Goal: Task Accomplishment & Management: Use online tool/utility

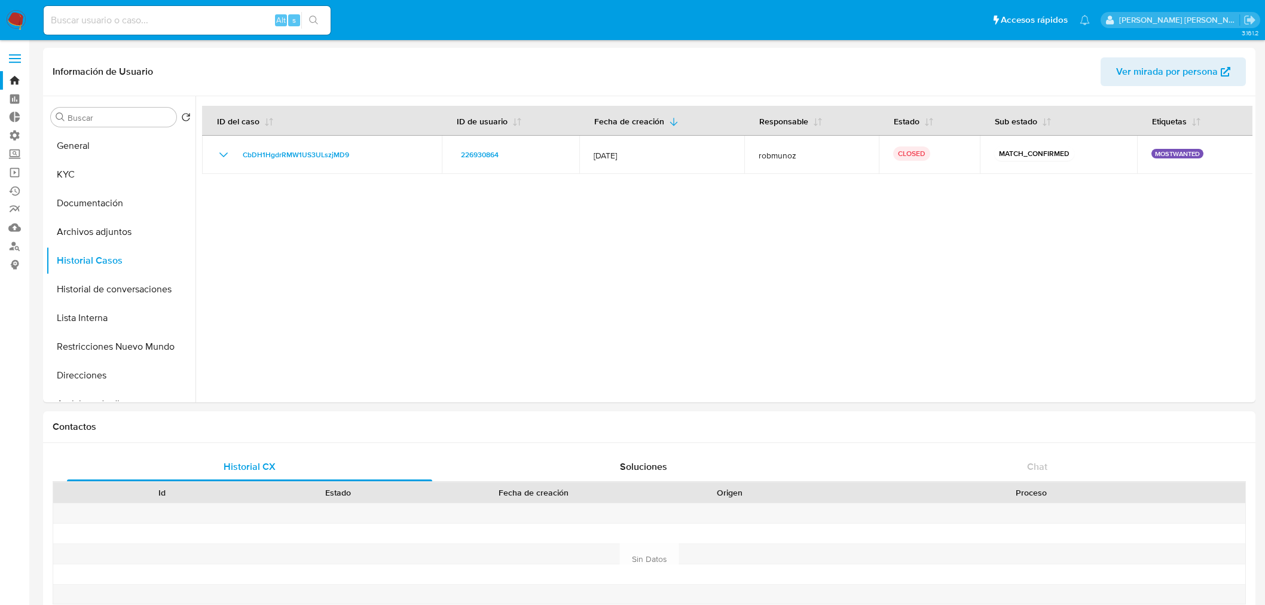
select select "10"
click at [13, 20] on img at bounding box center [16, 20] width 20 height 20
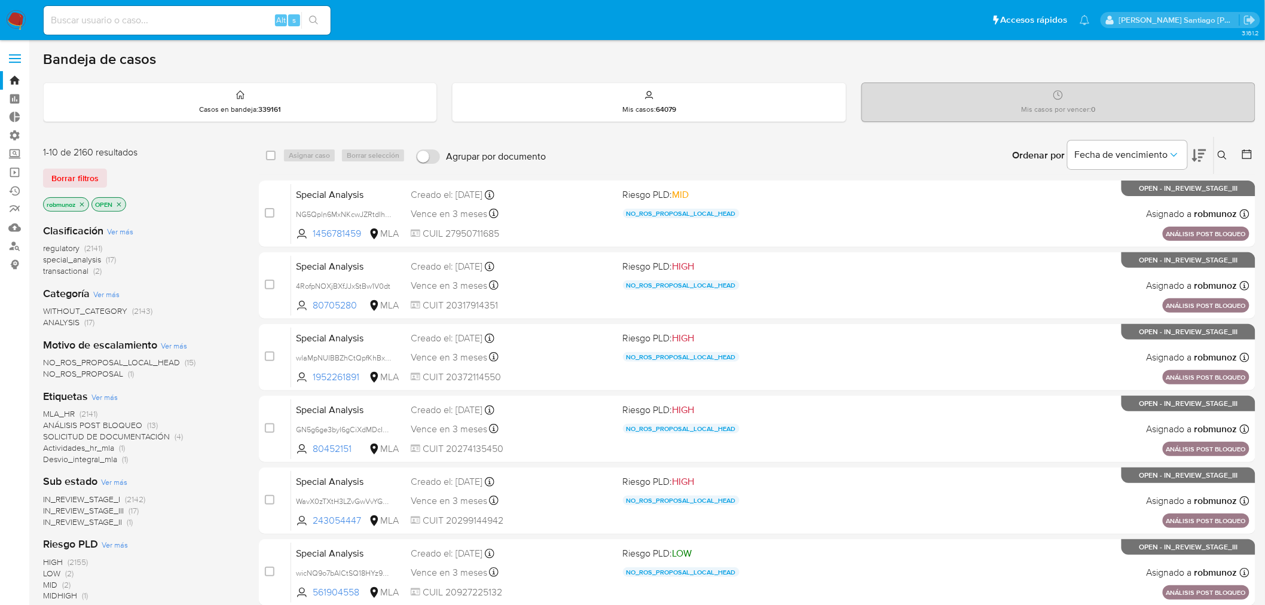
click at [1220, 154] on icon at bounding box center [1223, 156] width 10 height 10
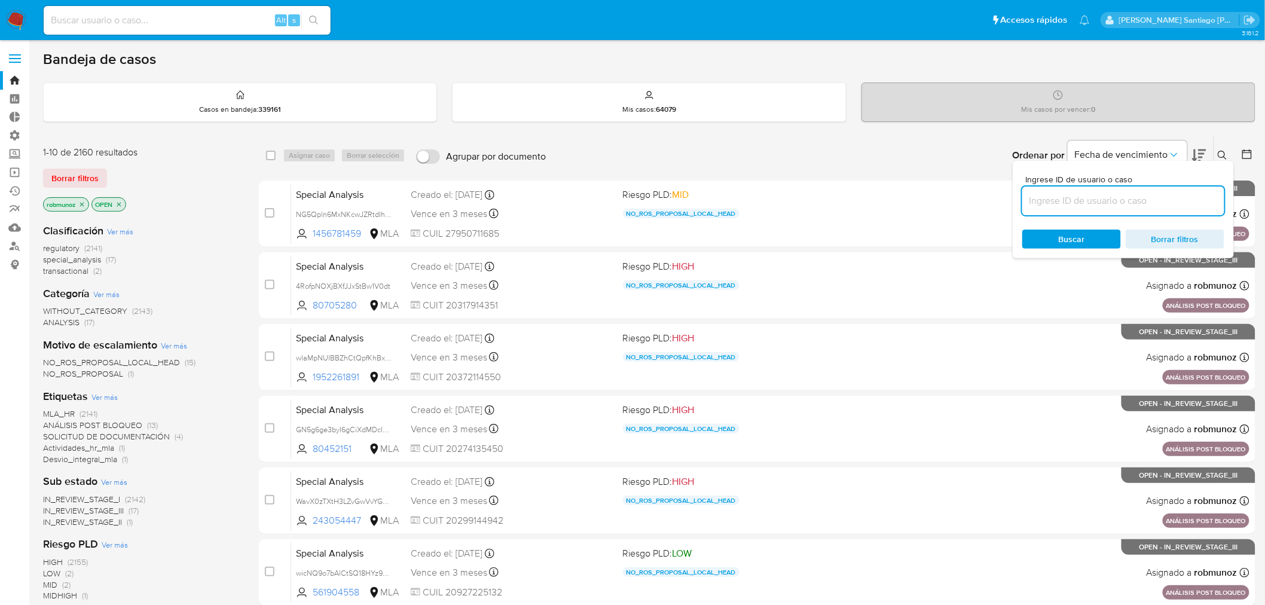
click at [1136, 199] on input at bounding box center [1124, 201] width 202 height 16
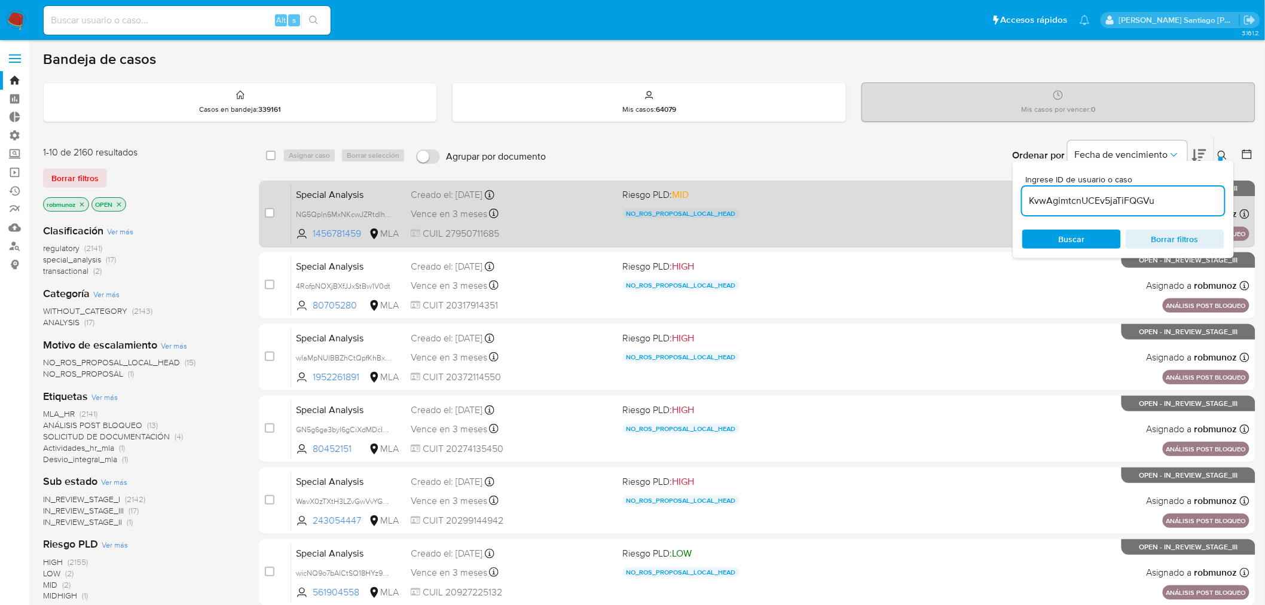
type input "KvwAgimtcnUCEv5jaTiFQGVu"
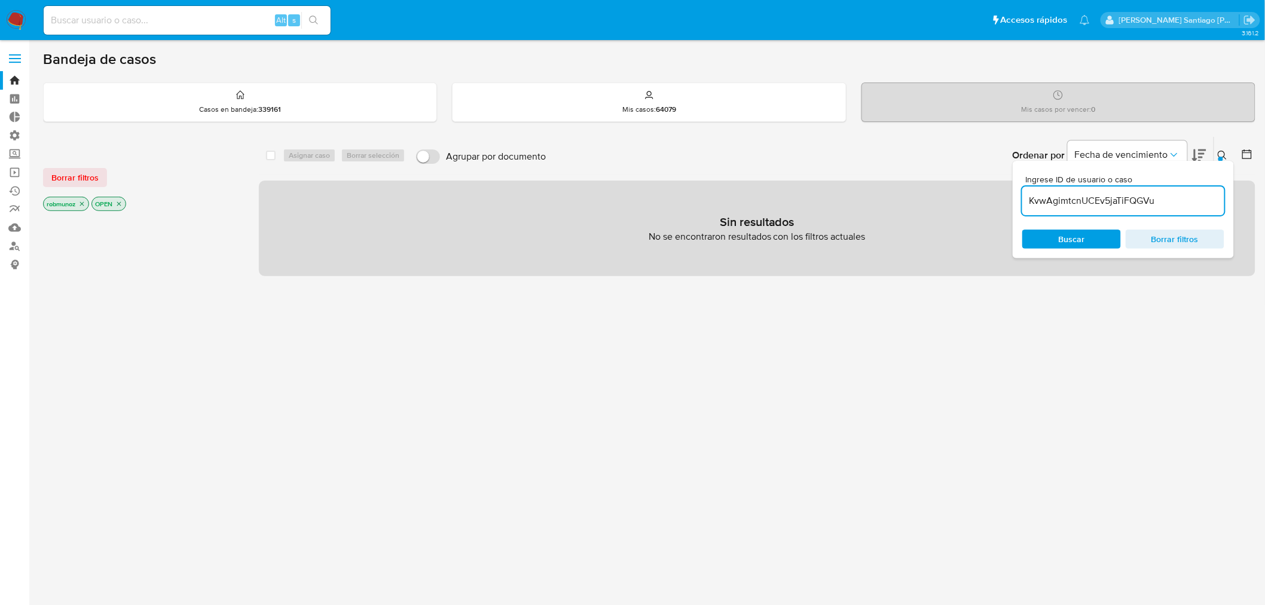
drag, startPoint x: 98, startPoint y: 175, endPoint x: 922, endPoint y: 138, distance: 824.8
click at [98, 175] on button "Borrar filtros" at bounding box center [75, 177] width 64 height 19
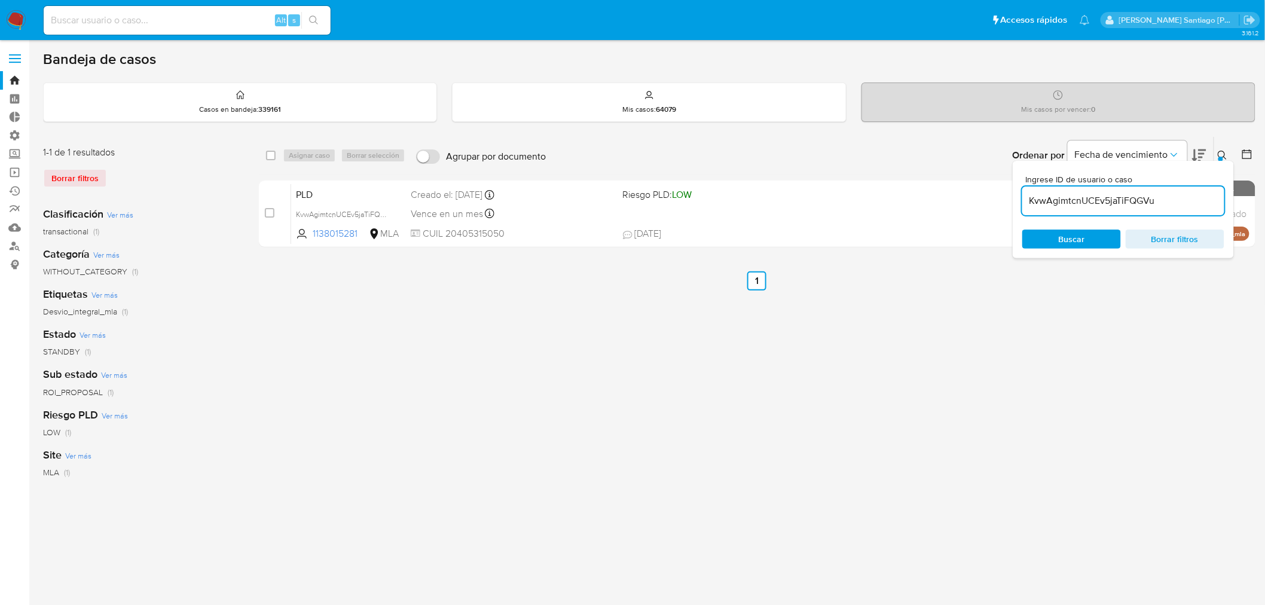
click at [1215, 156] on button at bounding box center [1224, 155] width 20 height 14
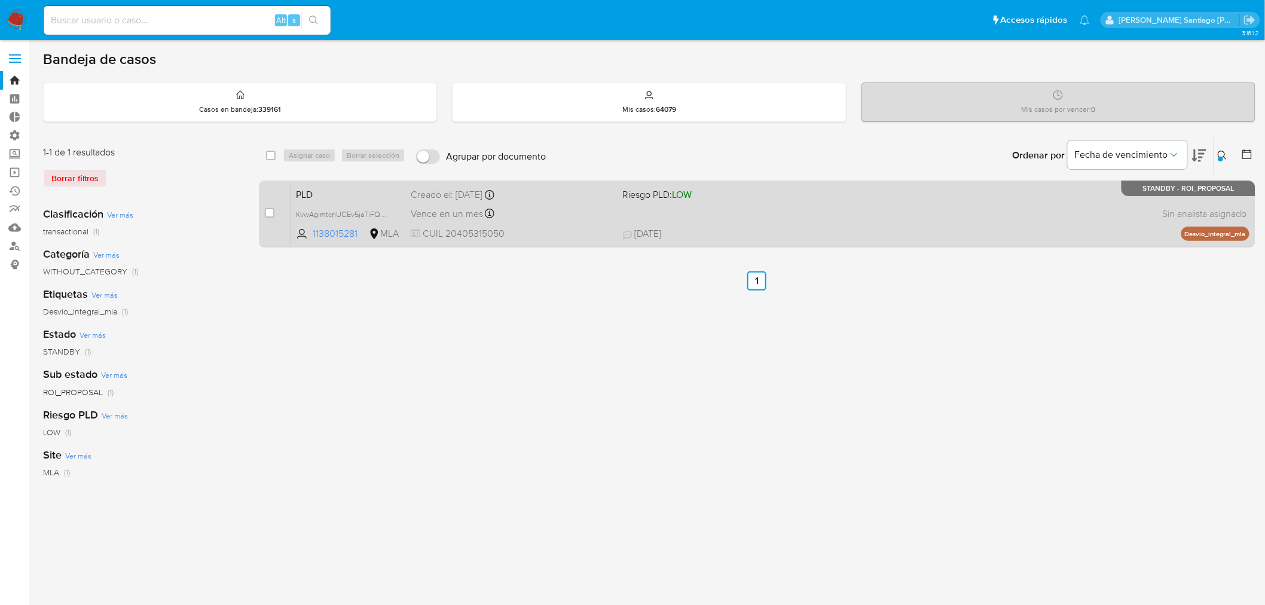
drag, startPoint x: 270, startPoint y: 212, endPoint x: 282, endPoint y: 187, distance: 27.0
click at [270, 212] on input "checkbox" at bounding box center [270, 213] width 10 height 10
checkbox input "true"
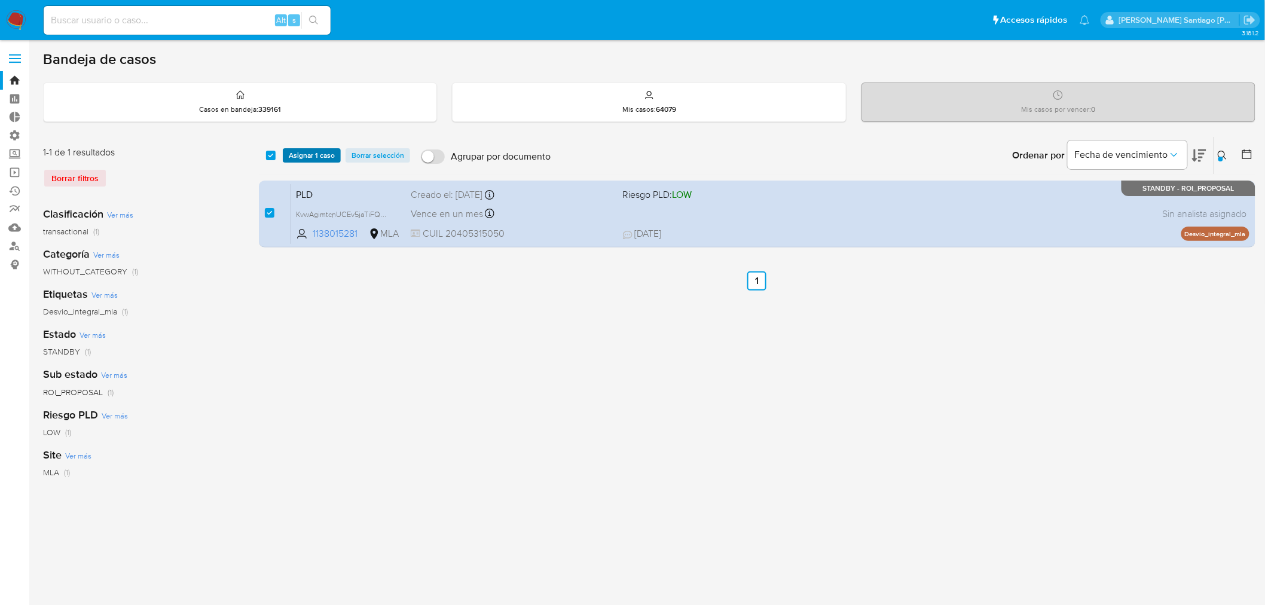
click at [306, 149] on span "Asignar 1 caso" at bounding box center [312, 155] width 46 height 12
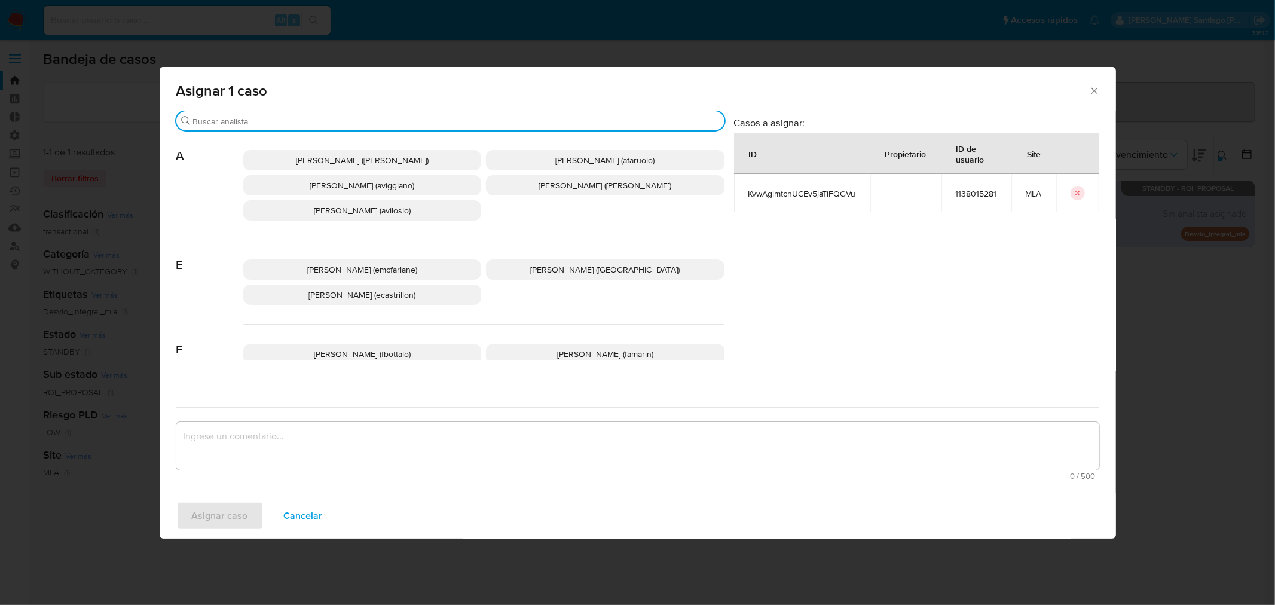
click at [361, 116] on input "Buscar" at bounding box center [456, 121] width 527 height 11
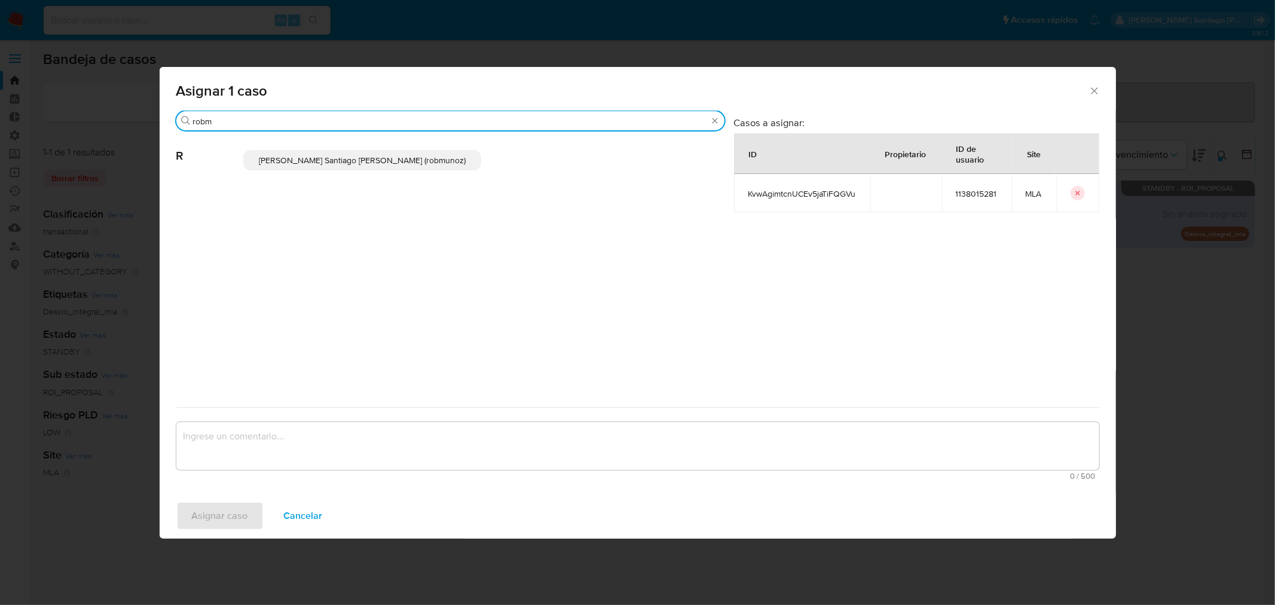
type input "robm"
click at [331, 161] on span "Roberto Santiago Munoz (robmunoz)" at bounding box center [362, 160] width 207 height 12
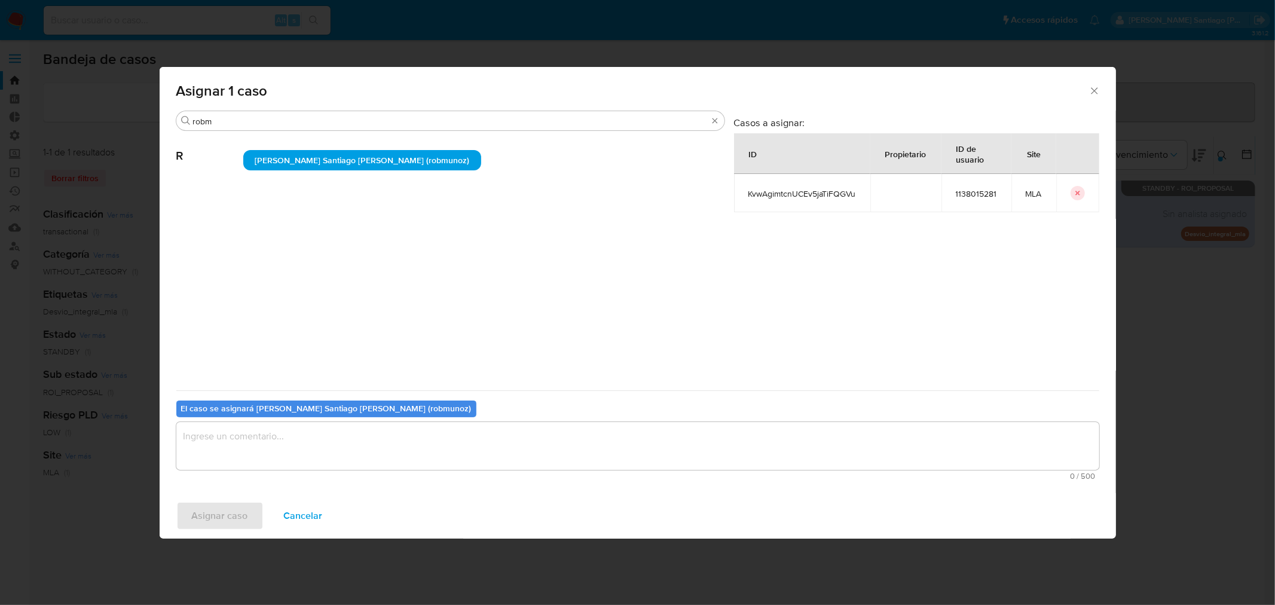
click at [332, 447] on textarea "assign-modal" at bounding box center [637, 446] width 923 height 48
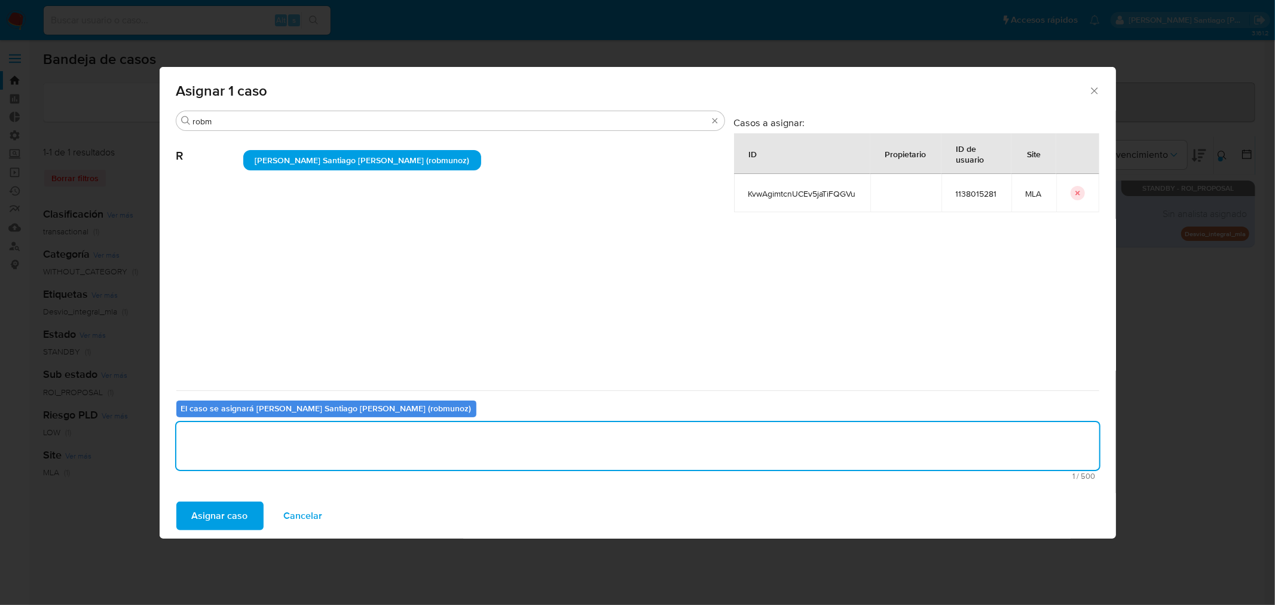
click at [221, 522] on span "Asignar caso" at bounding box center [220, 516] width 56 height 26
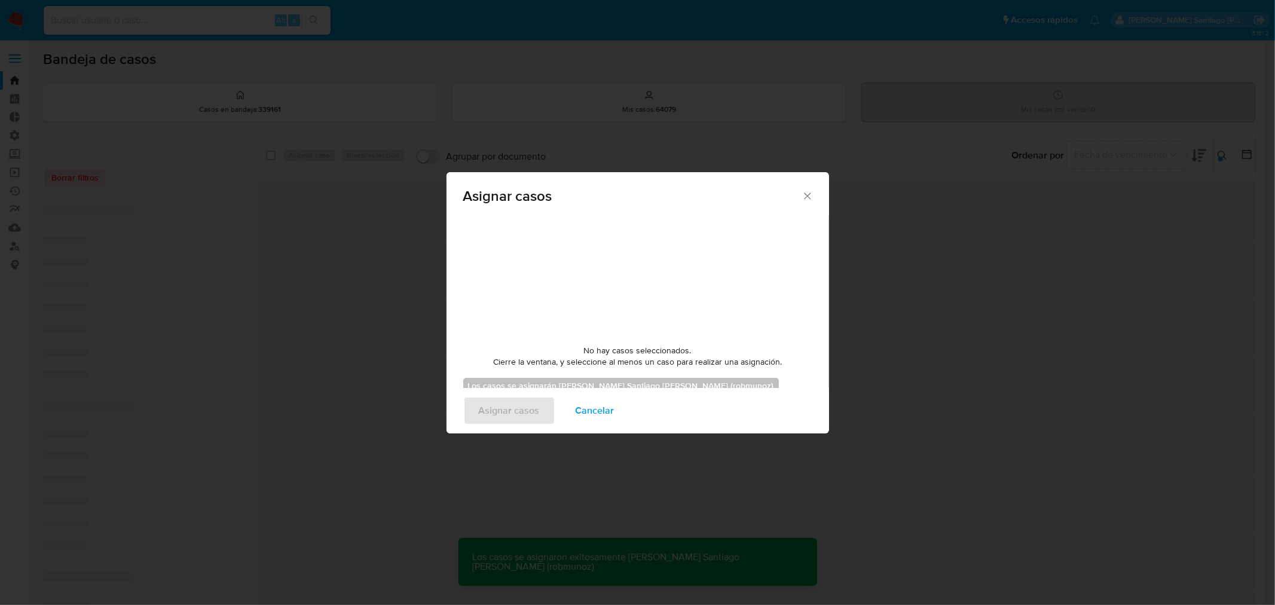
checkbox input "false"
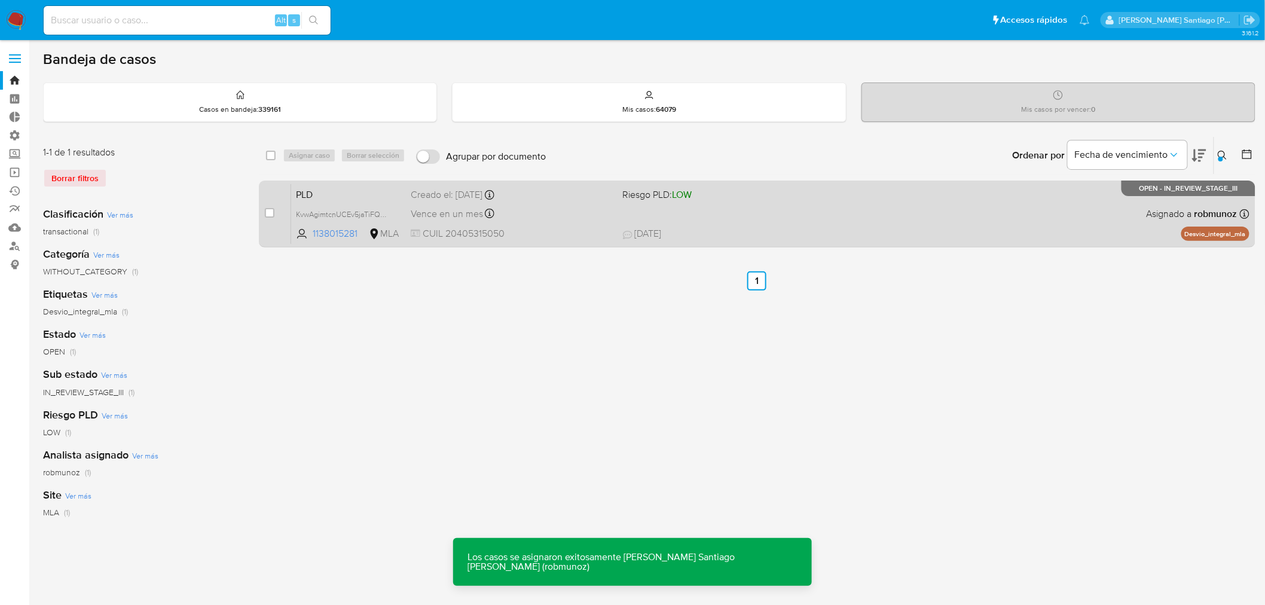
click at [1097, 219] on div "PLD KvwAgimtcnUCEv5jaTiFQGVu 1138015281 MLA Riesgo PLD: LOW Creado el: 12/08/20…" at bounding box center [770, 214] width 959 height 60
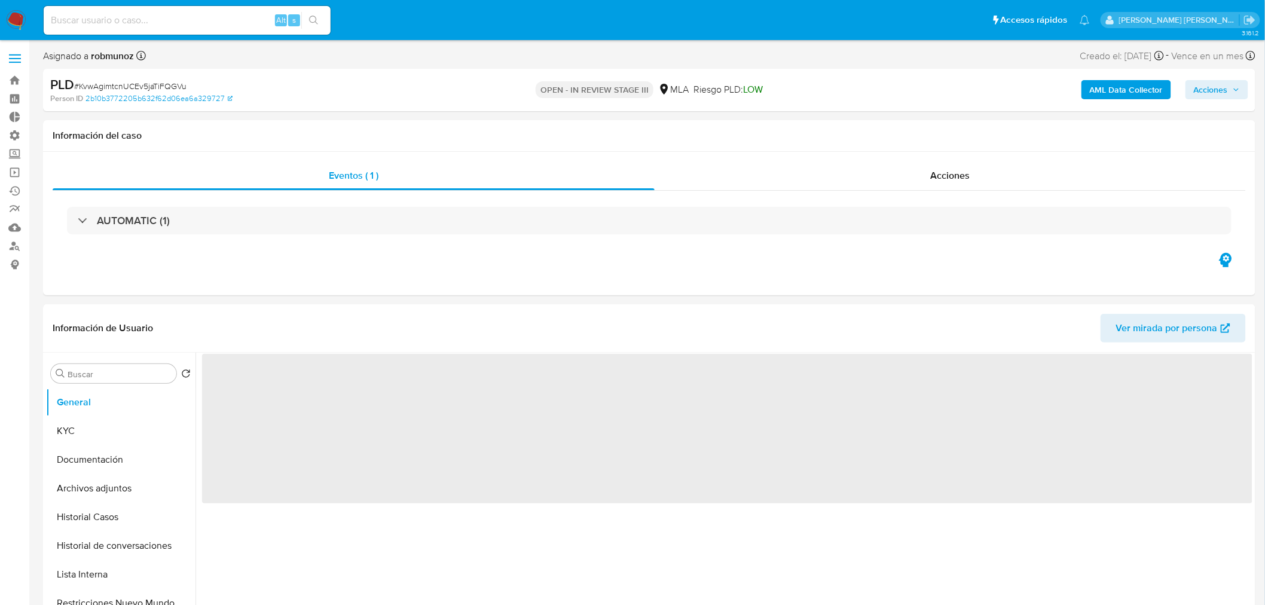
click at [1236, 82] on button "Acciones" at bounding box center [1217, 89] width 63 height 19
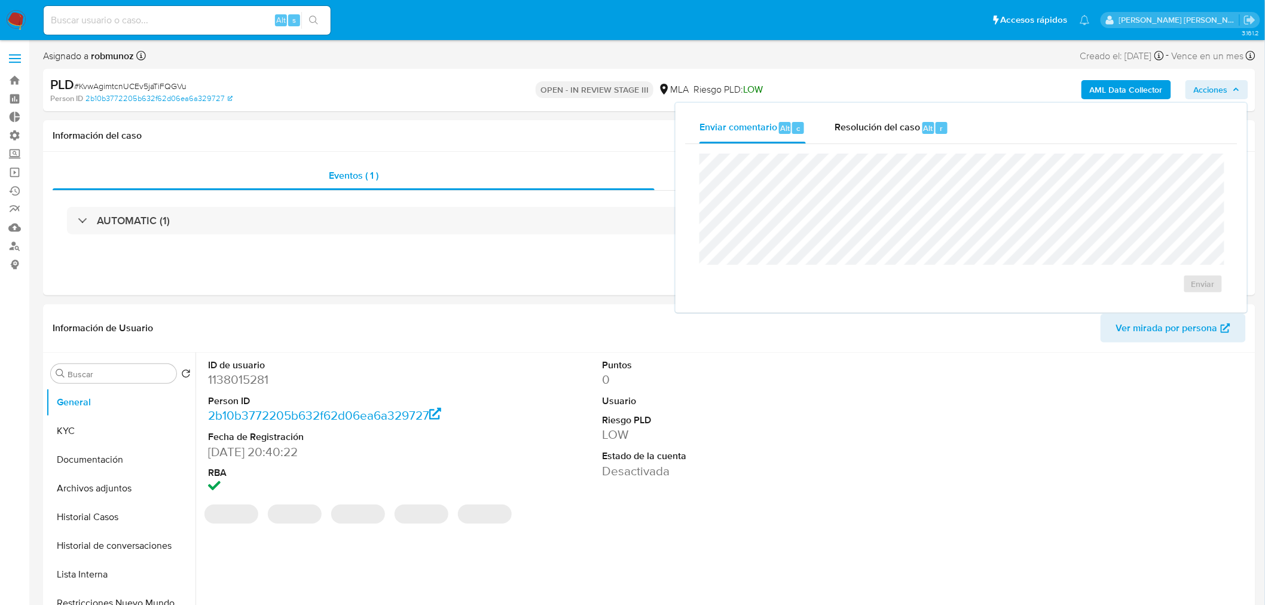
select select "10"
drag, startPoint x: 941, startPoint y: 123, endPoint x: 939, endPoint y: 152, distance: 28.8
click at [941, 124] on div "r" at bounding box center [942, 128] width 12 height 12
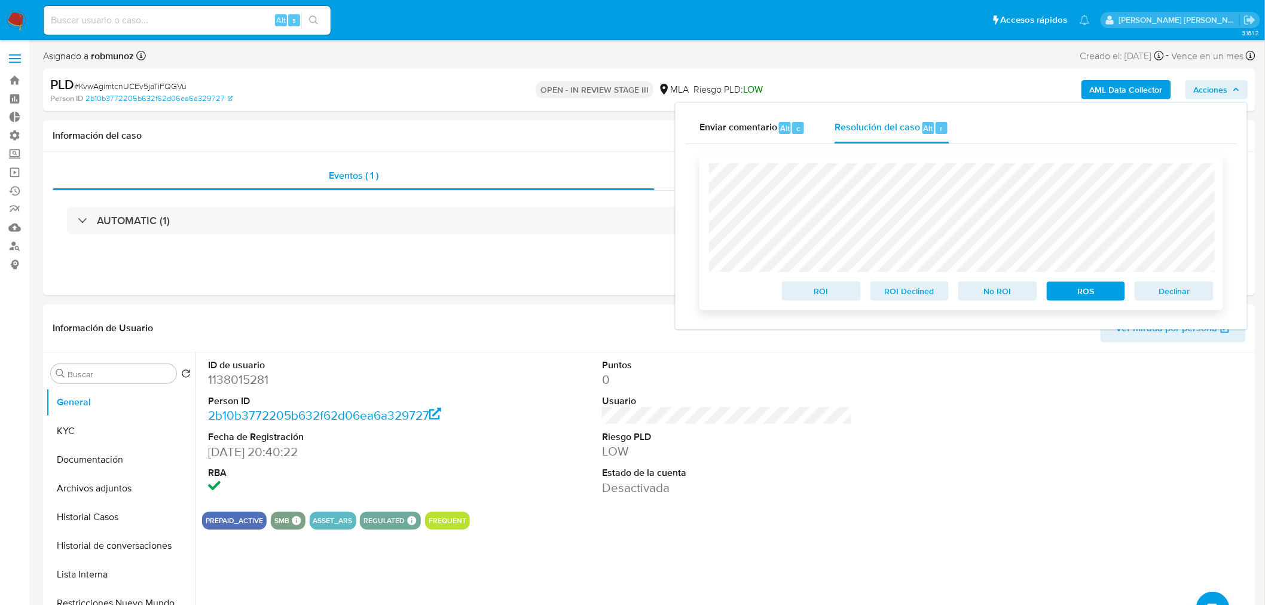
click at [1146, 291] on span "Declinar" at bounding box center [1174, 291] width 62 height 17
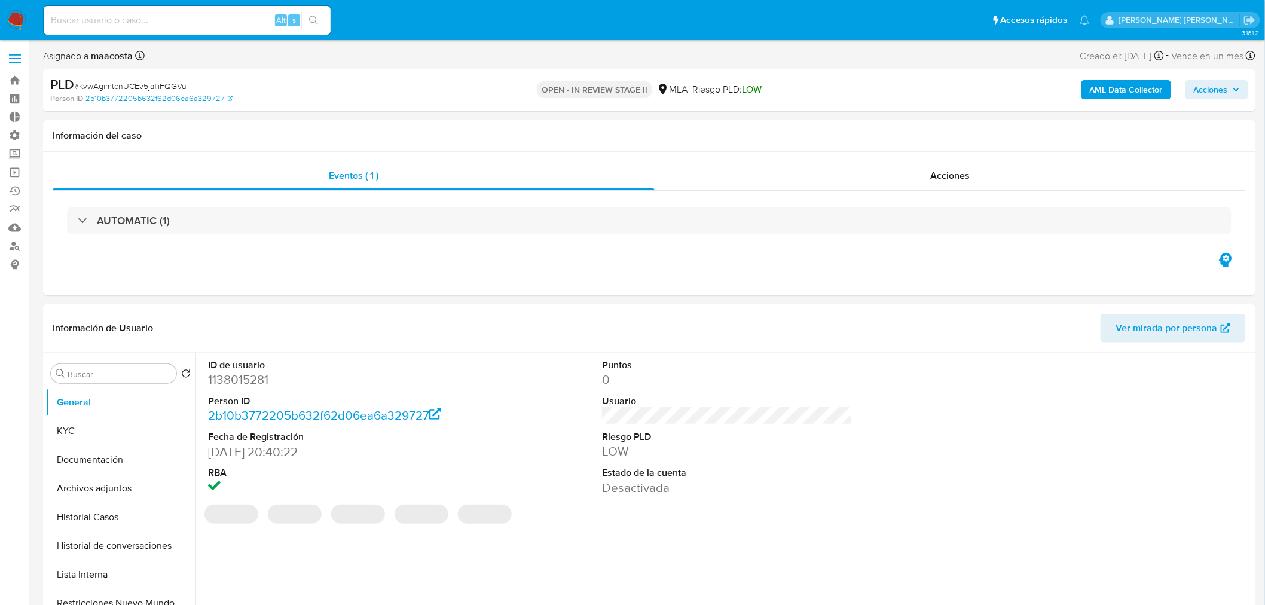
select select "10"
